Goal: Find specific page/section: Find specific page/section

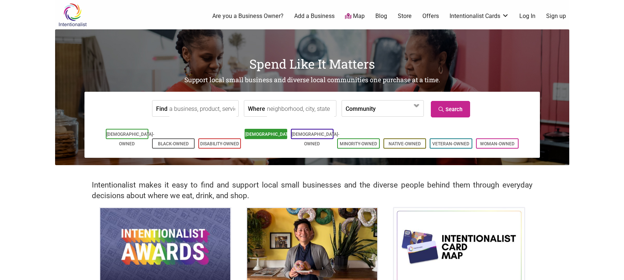
click at [277, 134] on link "[DEMOGRAPHIC_DATA]-Owned" at bounding box center [269, 139] width 48 height 15
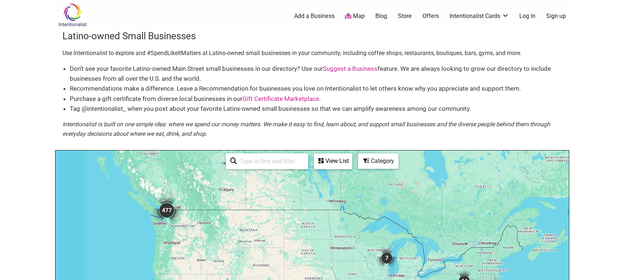
scroll to position [1, 0]
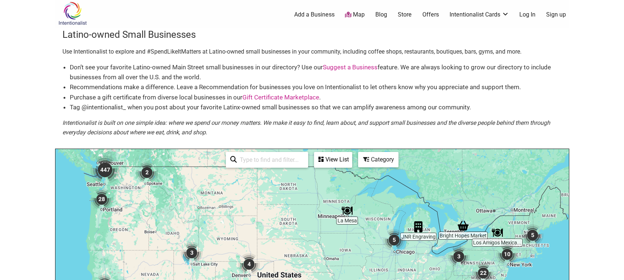
click at [109, 172] on img "447" at bounding box center [104, 169] width 29 height 29
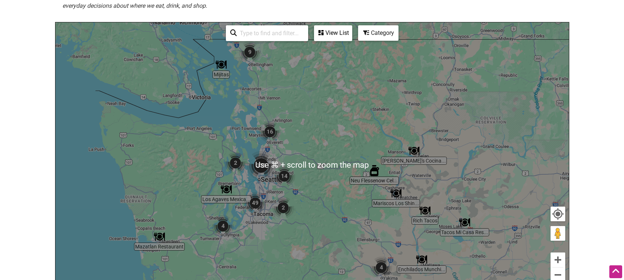
scroll to position [158, 0]
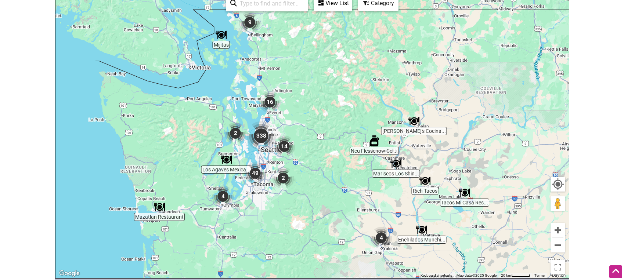
click at [264, 139] on img "338" at bounding box center [260, 135] width 29 height 29
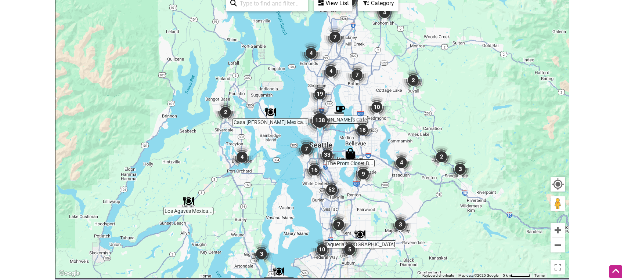
click at [319, 122] on img "138" at bounding box center [319, 120] width 29 height 29
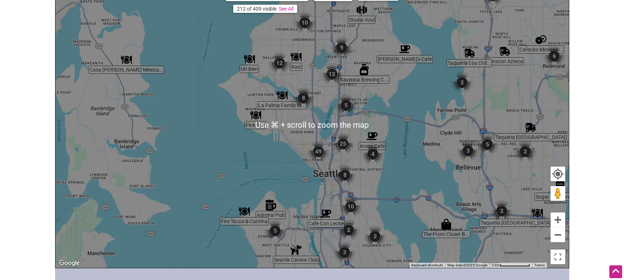
scroll to position [169, 0]
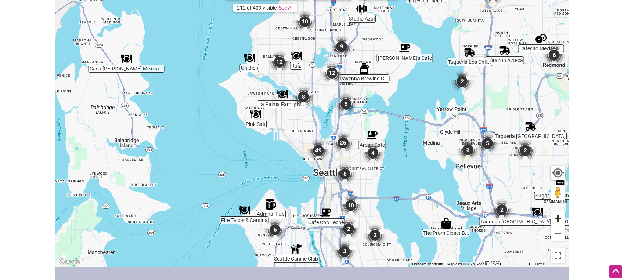
click at [555, 216] on button "Zoom in" at bounding box center [557, 219] width 15 height 15
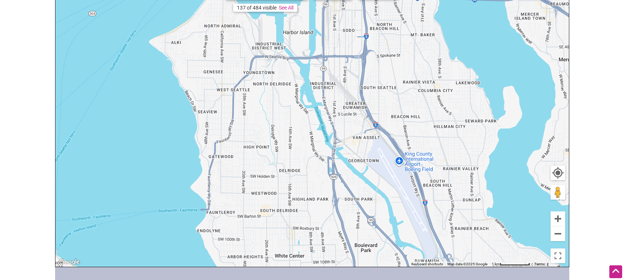
drag, startPoint x: 259, startPoint y: 209, endPoint x: 252, endPoint y: -68, distance: 277.0
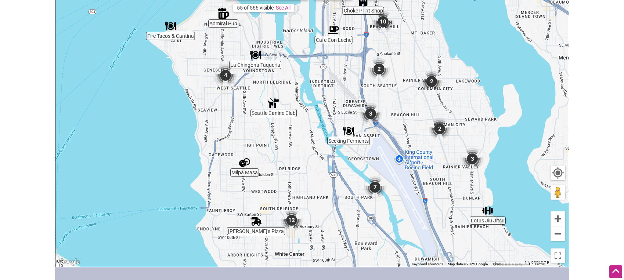
click at [289, 116] on div "To navigate, press the arrow keys." at bounding box center [311, 124] width 513 height 286
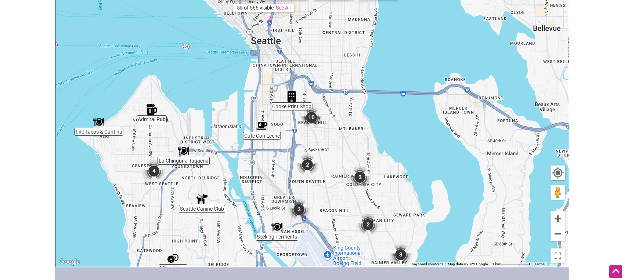
drag, startPoint x: 485, startPoint y: 141, endPoint x: 425, endPoint y: 225, distance: 103.7
click at [413, 236] on div "To navigate, press the arrow keys." at bounding box center [311, 124] width 513 height 286
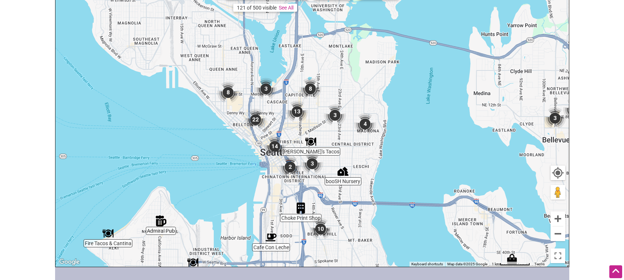
drag, startPoint x: 386, startPoint y: 46, endPoint x: 395, endPoint y: 157, distance: 111.7
click at [395, 157] on div "To navigate, press the arrow keys." at bounding box center [311, 124] width 513 height 286
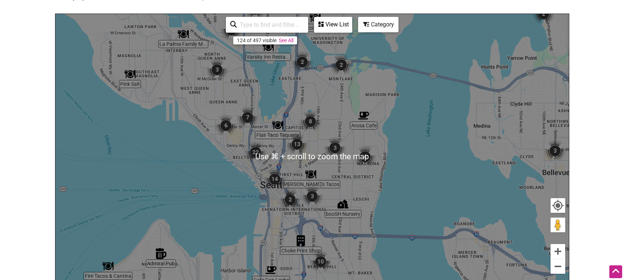
scroll to position [119, 0]
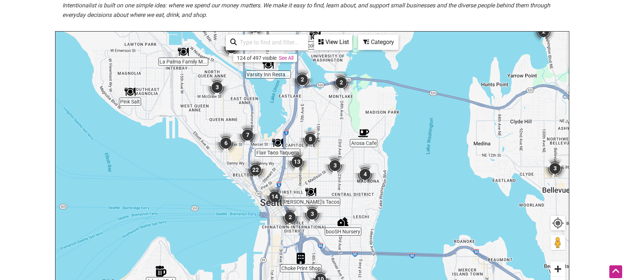
click at [556, 271] on button "Zoom in" at bounding box center [557, 269] width 15 height 15
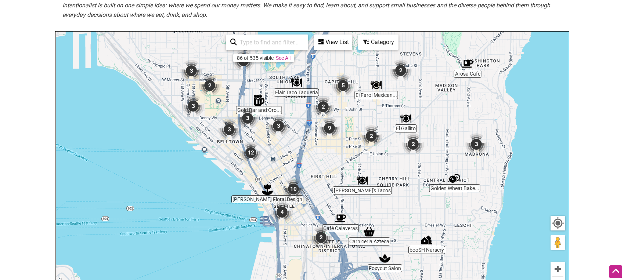
drag, startPoint x: 343, startPoint y: 205, endPoint x: 398, endPoint y: 170, distance: 64.6
click at [398, 170] on div "To navigate, press the arrow keys." at bounding box center [311, 175] width 513 height 286
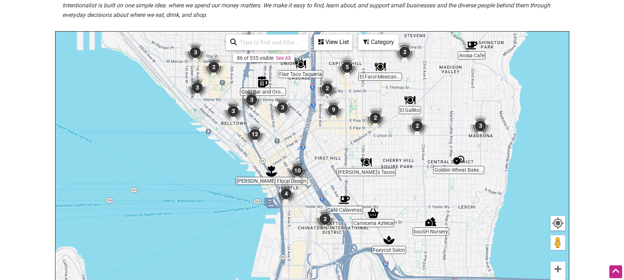
drag, startPoint x: 403, startPoint y: 205, endPoint x: 407, endPoint y: 187, distance: 19.2
click at [407, 187] on div "To navigate, press the arrow keys." at bounding box center [311, 175] width 513 height 286
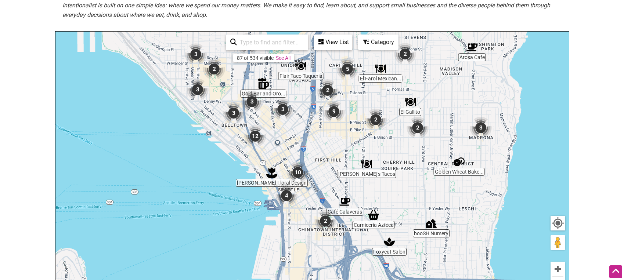
click at [338, 130] on div "To navigate, press the arrow keys." at bounding box center [311, 175] width 513 height 286
click at [280, 57] on link "See All" at bounding box center [283, 58] width 15 height 6
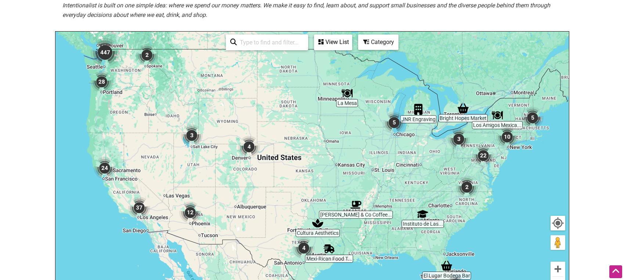
click at [333, 40] on div "View List" at bounding box center [333, 42] width 37 height 14
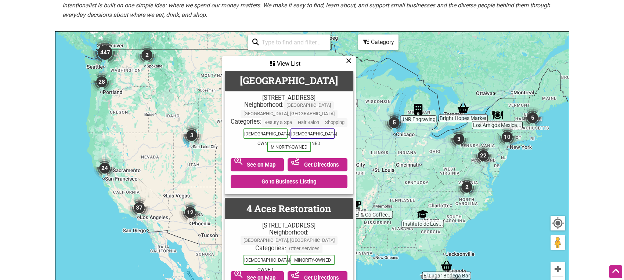
scroll to position [0, 0]
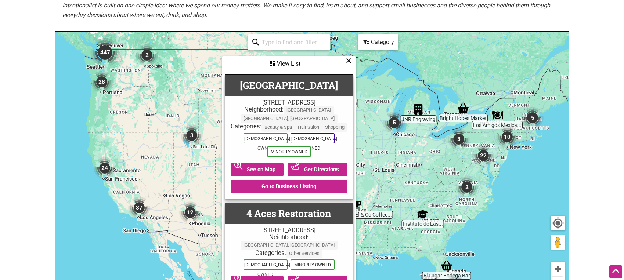
click at [349, 61] on icon at bounding box center [349, 61] width 6 height 0
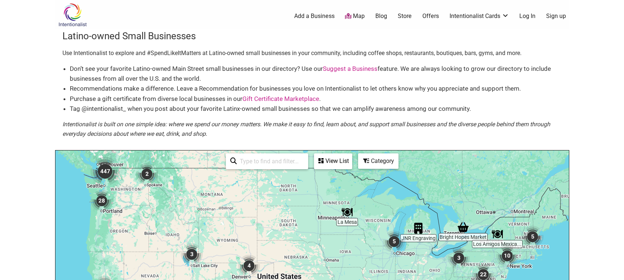
click at [105, 171] on img "447" at bounding box center [104, 171] width 29 height 29
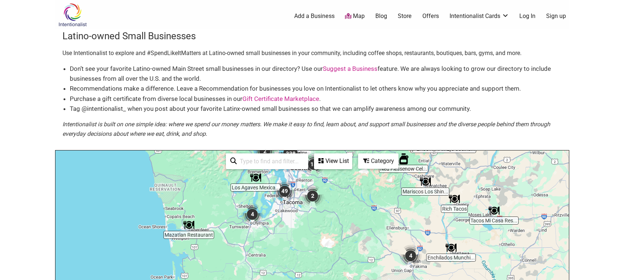
drag, startPoint x: 348, startPoint y: 237, endPoint x: 378, endPoint y: 97, distance: 143.8
click at [378, 97] on div "Latino-owned Small Businesses Use Intentionalist to explore and #SpendLikeItMat…" at bounding box center [312, 232] width 514 height 407
click at [377, 134] on p "Intentionalist is built on one simple idea: where we spend our money matters. W…" at bounding box center [311, 129] width 499 height 19
click at [335, 168] on div "View List" at bounding box center [333, 161] width 37 height 14
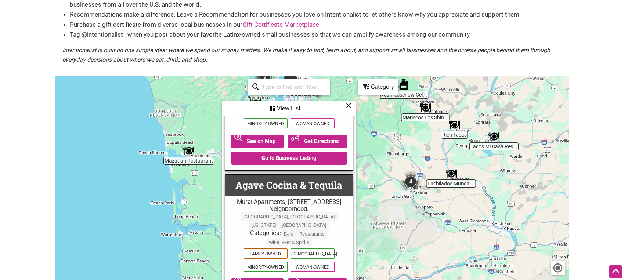
scroll to position [1139, 0]
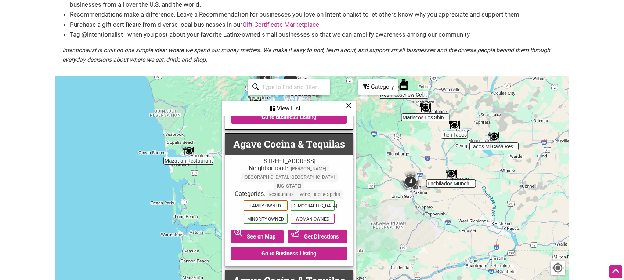
click at [348, 105] on icon at bounding box center [349, 105] width 6 height 0
